Goal: Task Accomplishment & Management: Use online tool/utility

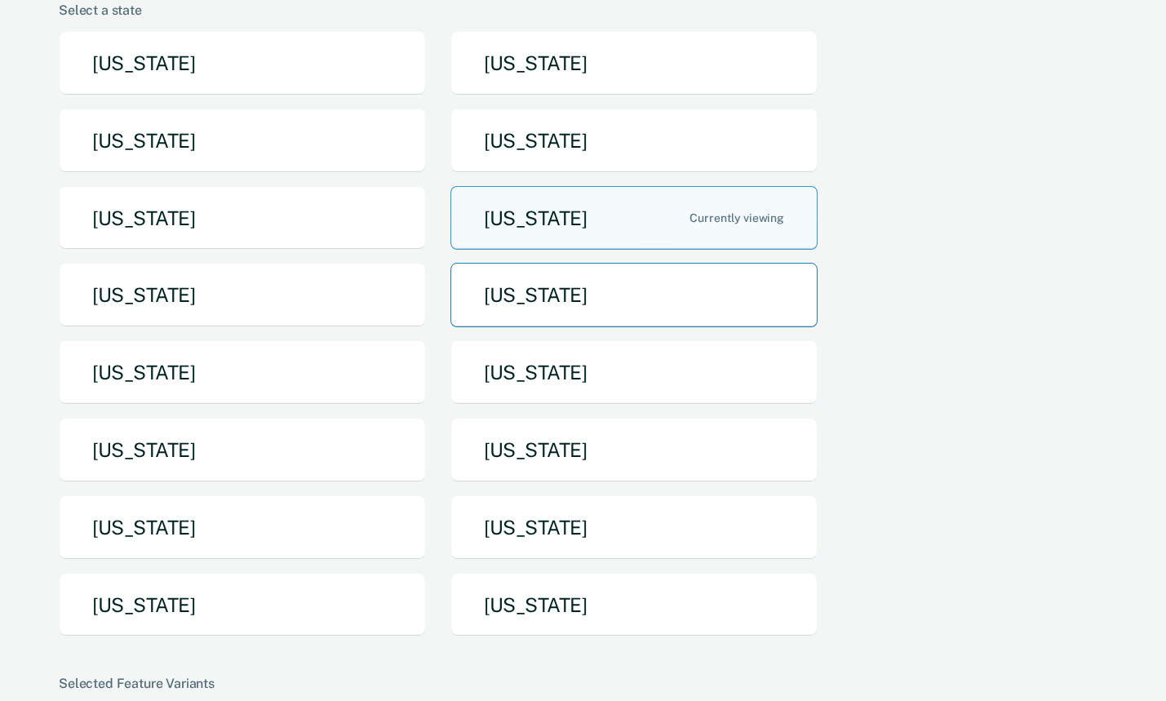
scroll to position [144, 0]
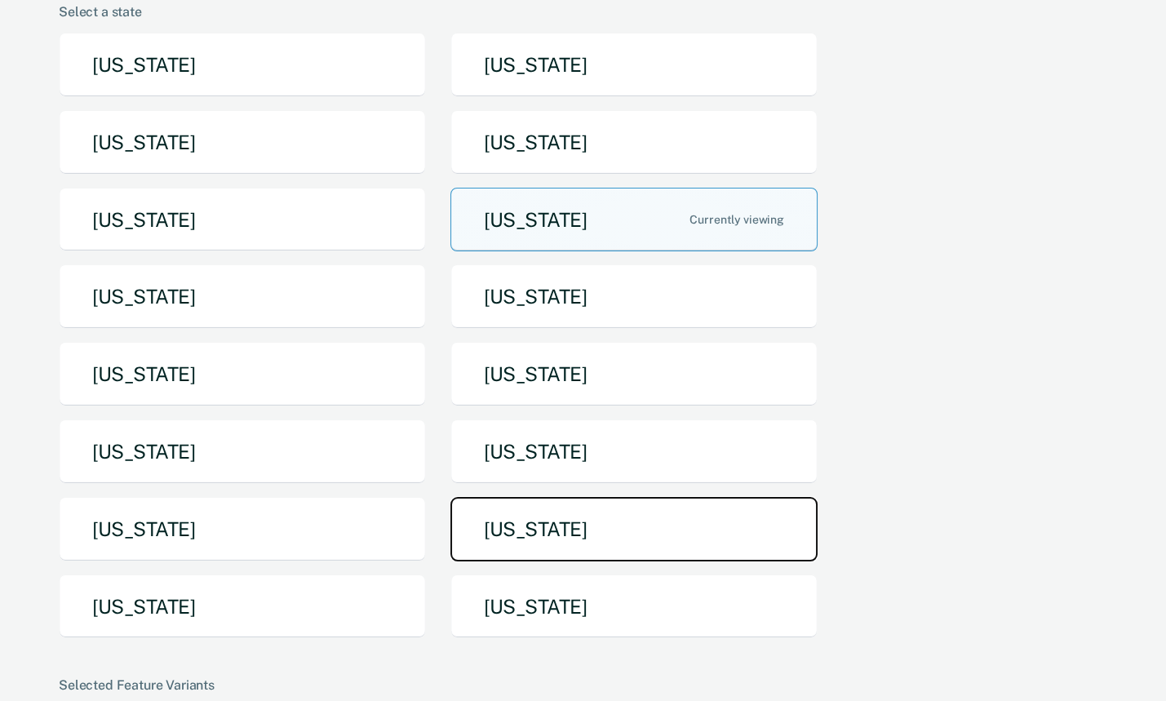
click at [490, 509] on button "[US_STATE]" at bounding box center [633, 529] width 367 height 64
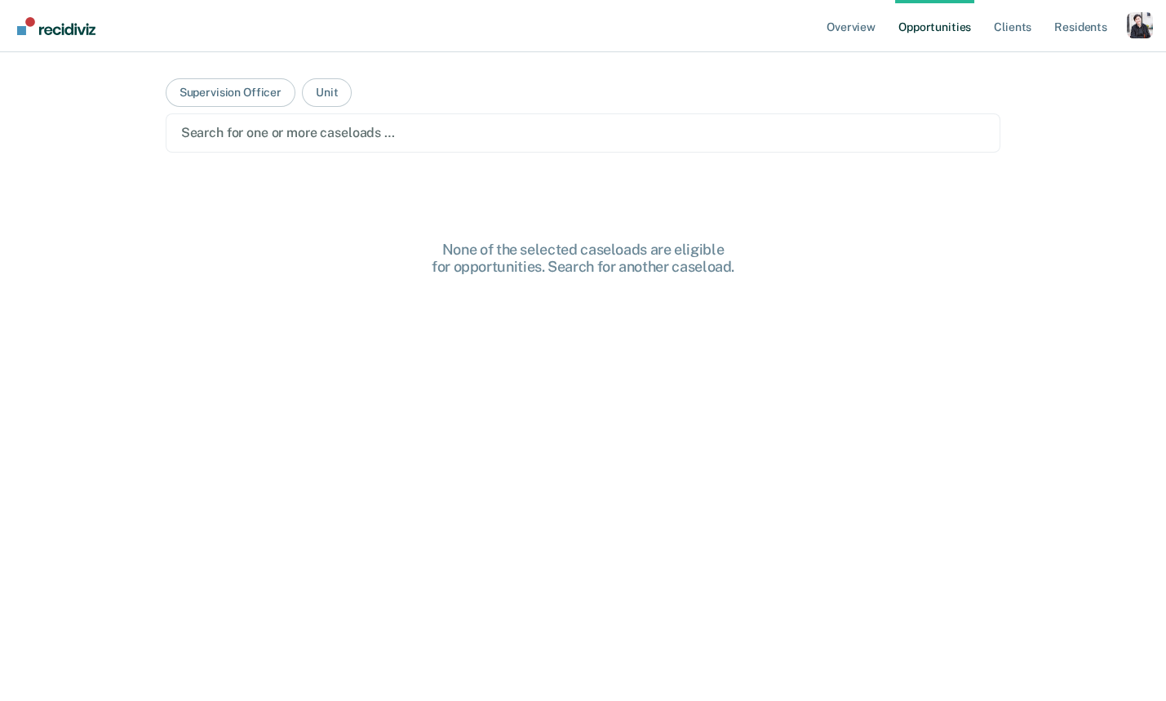
click at [853, 108] on main "Supervision Officer Unit Search for one or more caseloads … None of the selecte…" at bounding box center [583, 357] width 875 height 610
click at [226, 90] on button "Supervision Officer" at bounding box center [231, 92] width 130 height 29
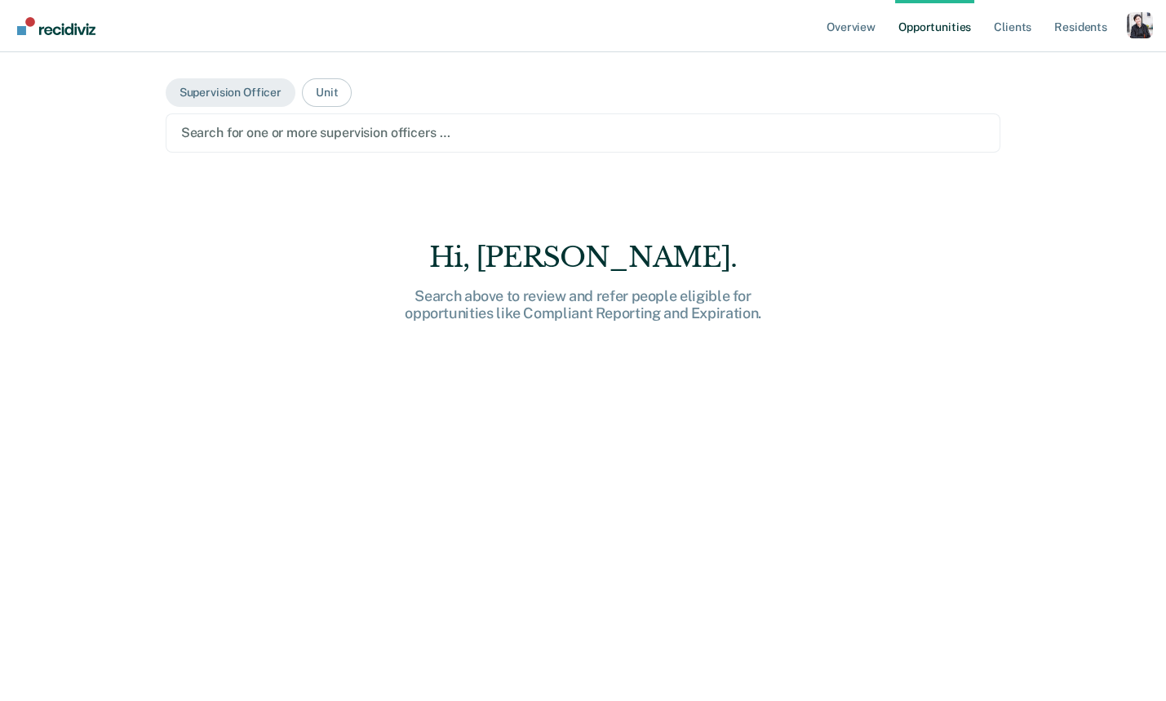
click at [228, 155] on main "Supervision Officer Unit Search for one or more supervision officers … Hi, [PER…" at bounding box center [583, 357] width 875 height 610
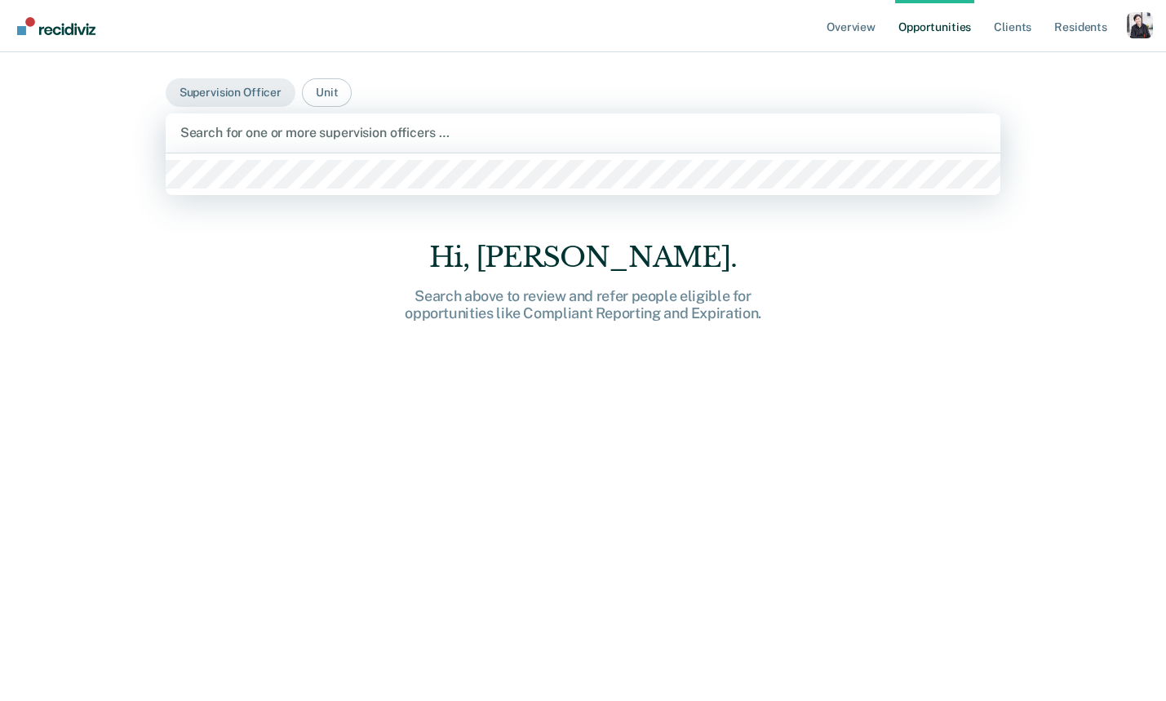
click at [246, 132] on div at bounding box center [583, 132] width 806 height 19
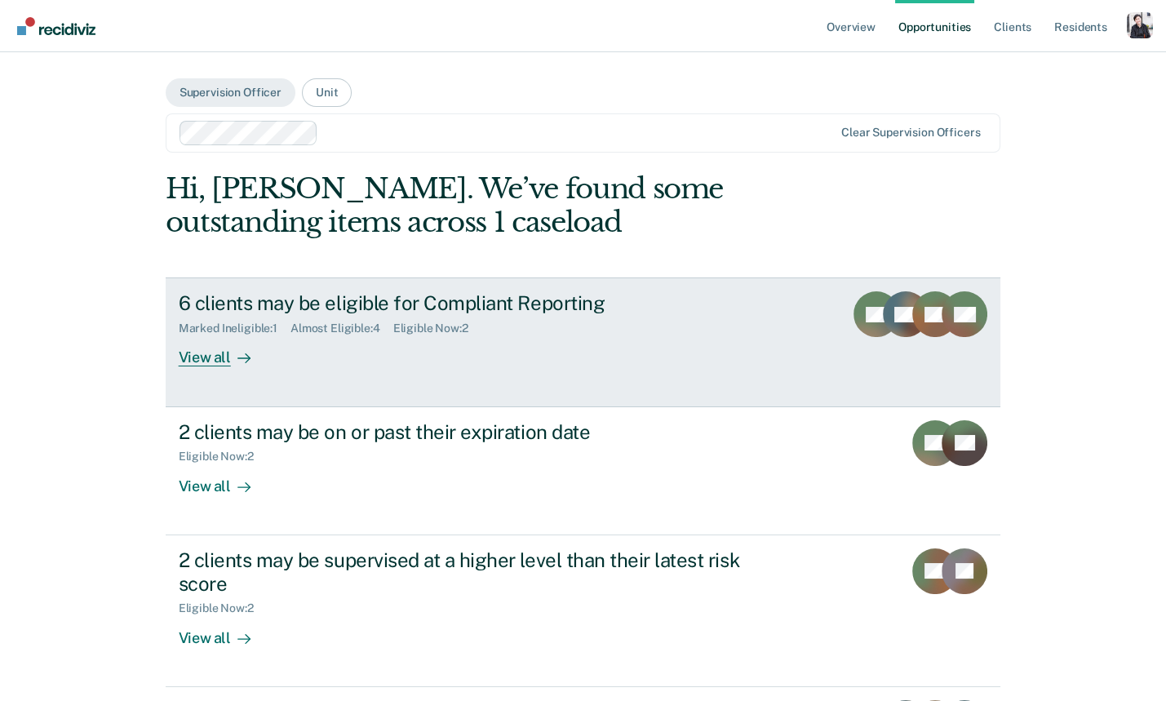
click at [326, 299] on div "6 clients may be eligible for Compliant Reporting" at bounding box center [465, 303] width 573 height 24
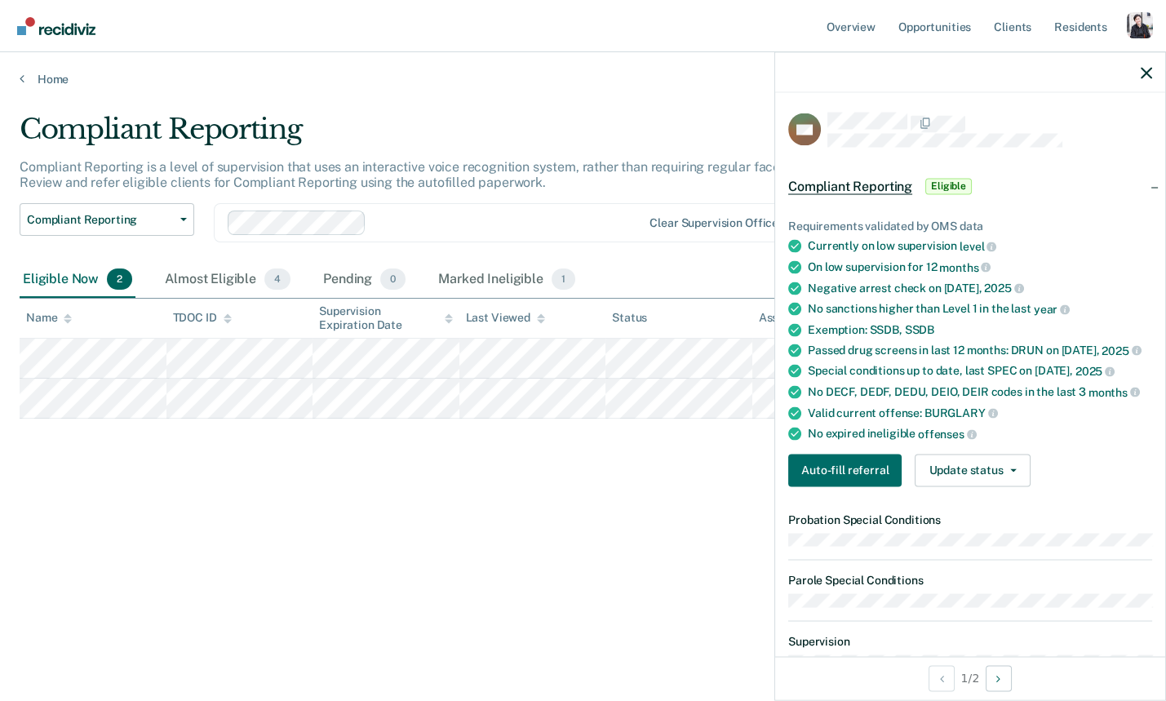
click at [891, 186] on span "Compliant Reporting" at bounding box center [850, 186] width 124 height 16
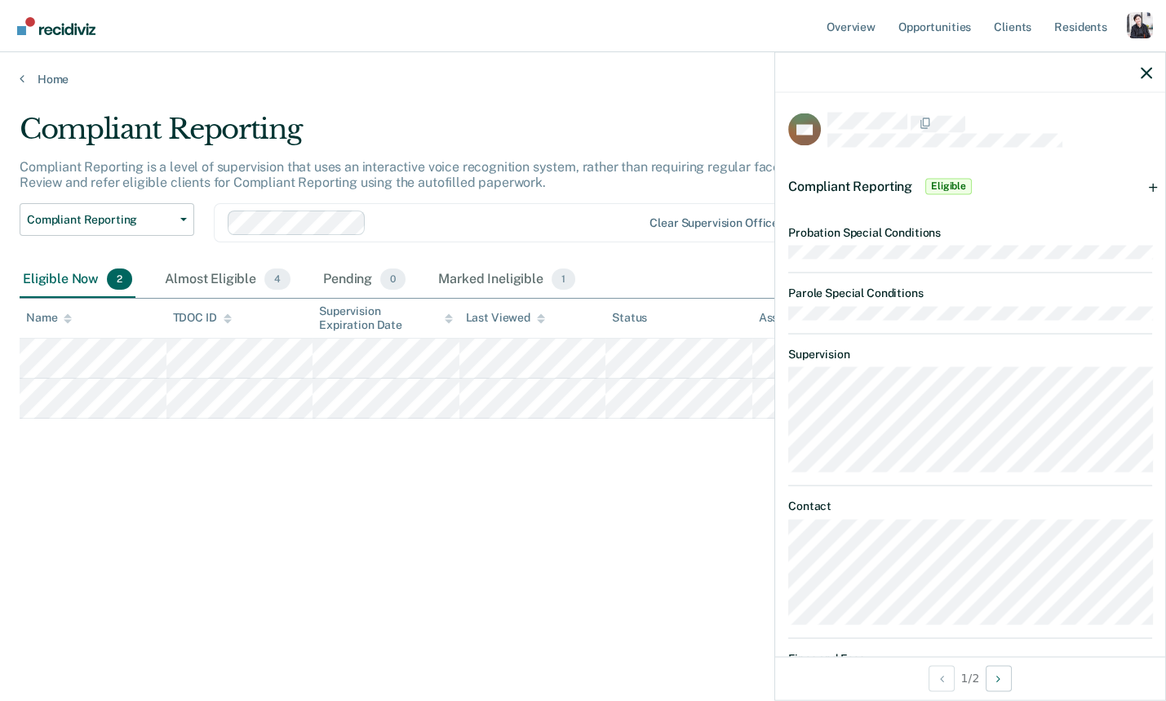
click at [891, 186] on span "Compliant Reporting" at bounding box center [850, 186] width 124 height 16
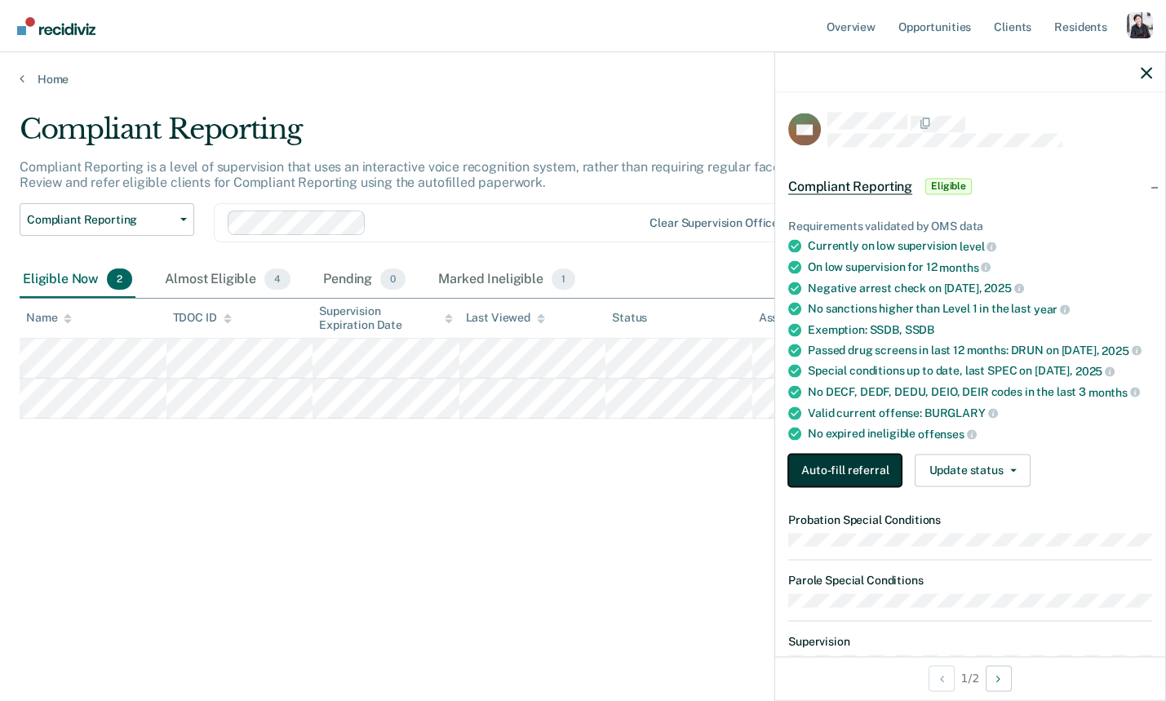
click at [875, 454] on button "Auto-fill referral" at bounding box center [844, 470] width 113 height 33
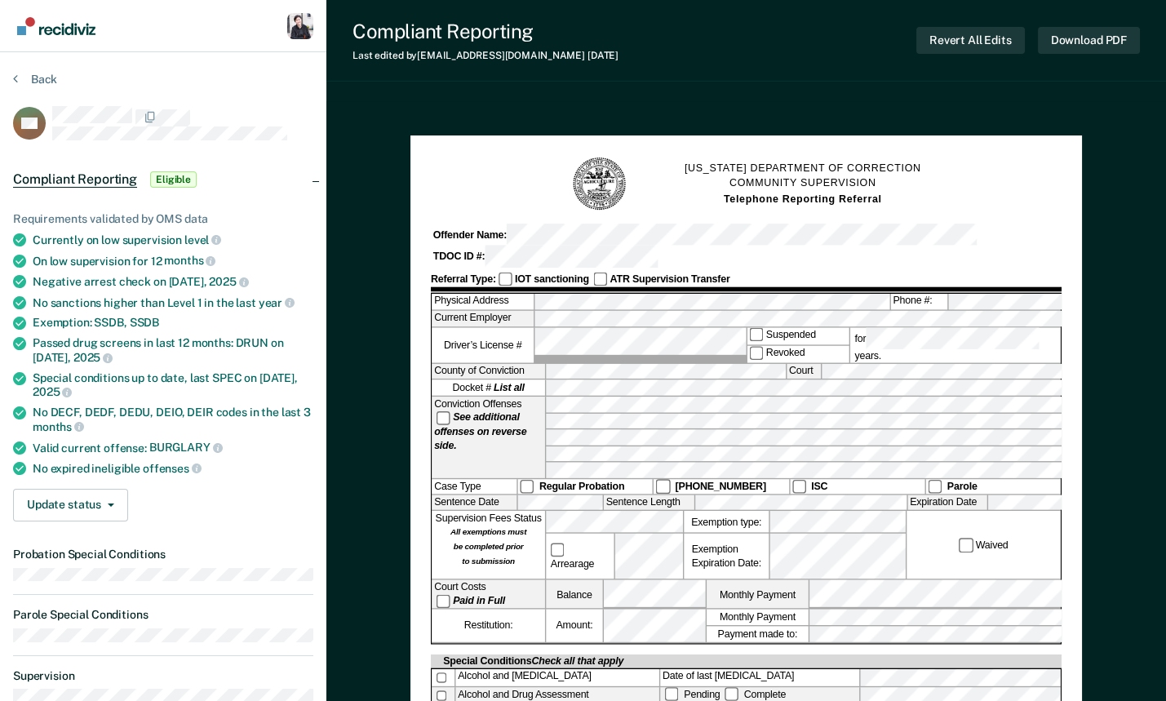
click at [541, 128] on div "[US_STATE] DEPARTMENT OF CORRECTION COMMUNITY SUPERVISION Telephone Reporting R…" at bounding box center [746, 568] width 672 height 883
